Goal: Navigation & Orientation: Find specific page/section

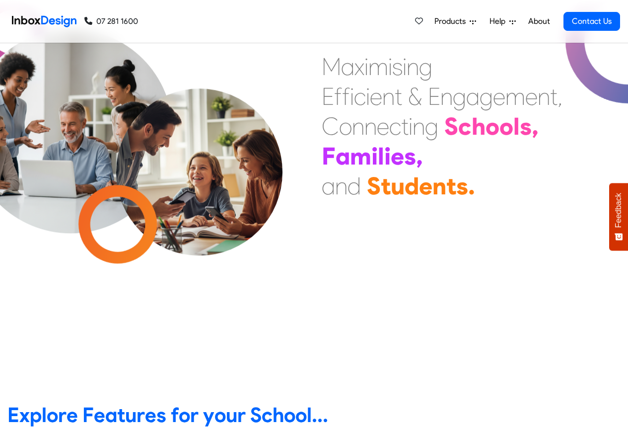
scroll to position [238, 0]
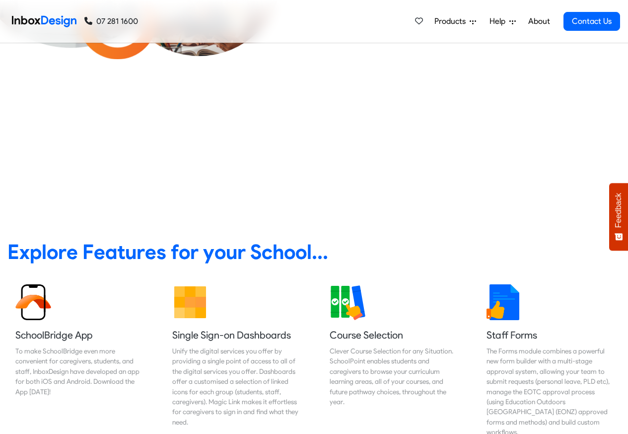
click at [540, 22] on link "About" at bounding box center [538, 21] width 27 height 20
